Goal: Transaction & Acquisition: Subscribe to service/newsletter

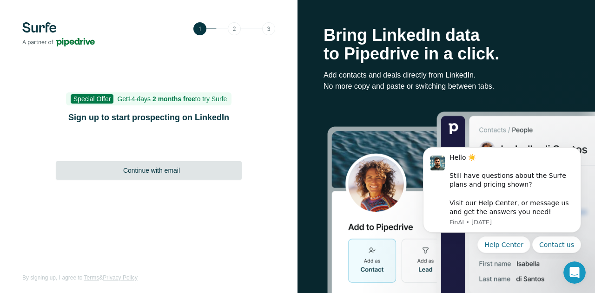
click at [144, 172] on span "Continue with email" at bounding box center [151, 170] width 57 height 9
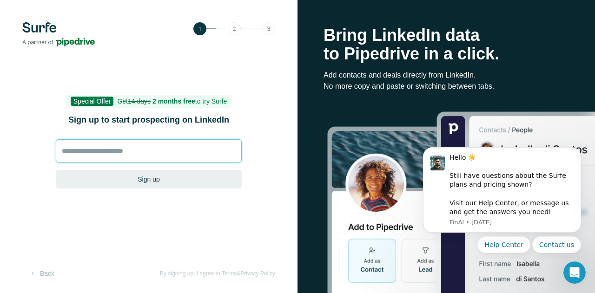
click at [123, 153] on input at bounding box center [149, 150] width 186 height 23
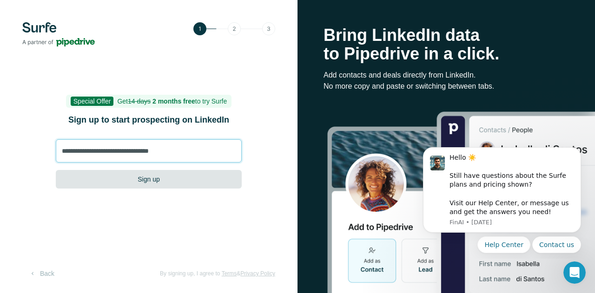
type input "**********"
click at [162, 178] on button "Sign up" at bounding box center [149, 179] width 186 height 19
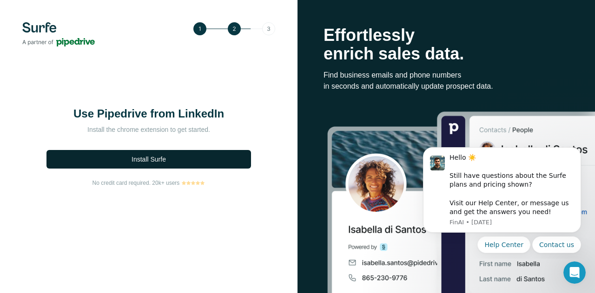
click at [173, 161] on button "Install Surfe" at bounding box center [148, 159] width 205 height 19
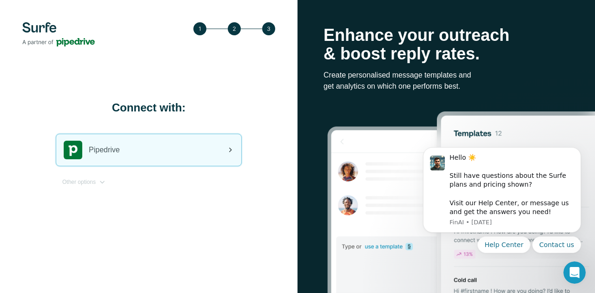
click at [147, 151] on div "Pipedrive" at bounding box center [148, 150] width 185 height 32
